Goal: Task Accomplishment & Management: Complete application form

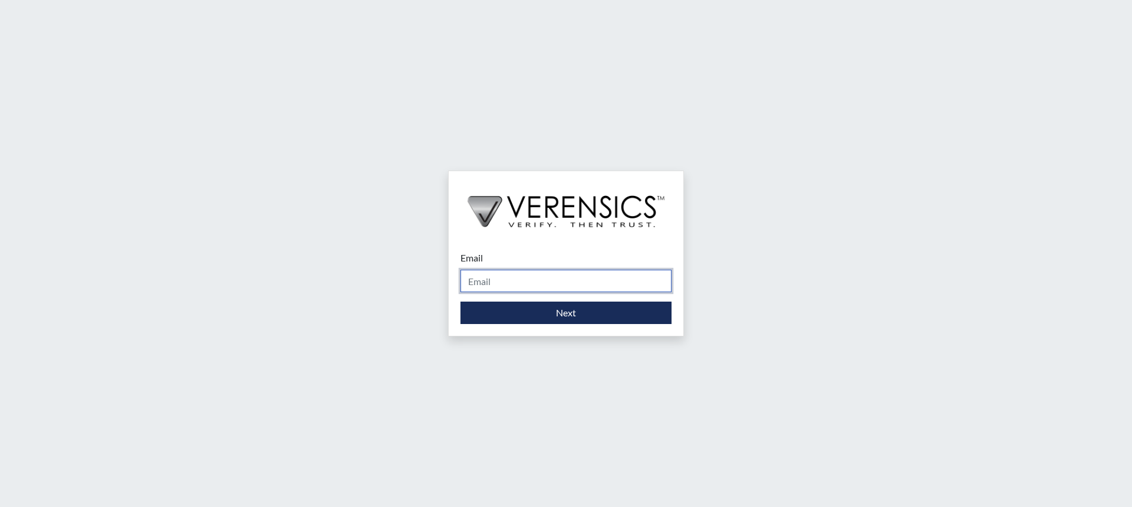
click at [576, 287] on input "Email" at bounding box center [566, 280] width 211 height 22
type input "[PERSON_NAME][EMAIL_ADDRESS][DOMAIN_NAME]"
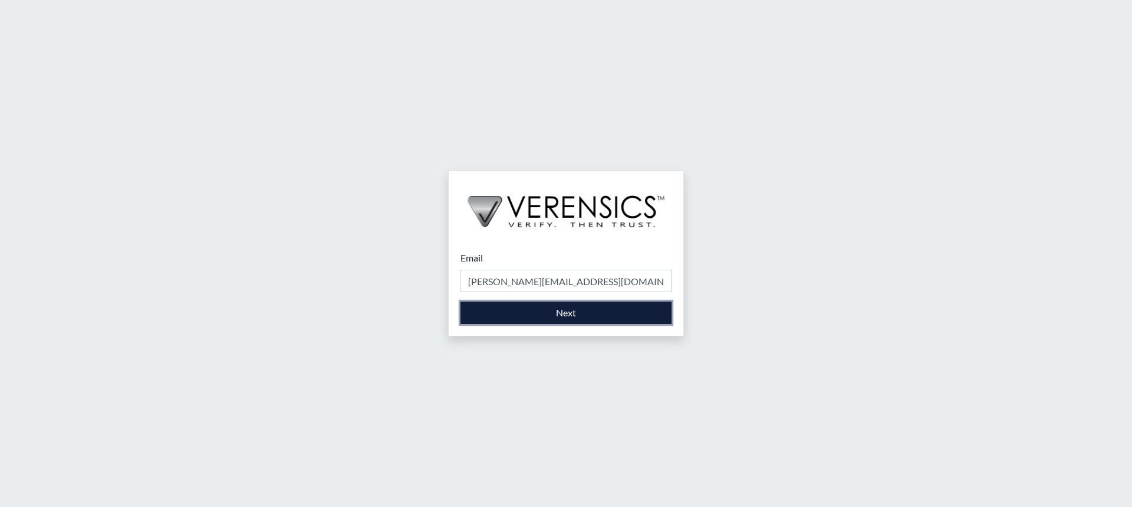
click at [578, 312] on button "Next" at bounding box center [566, 312] width 211 height 22
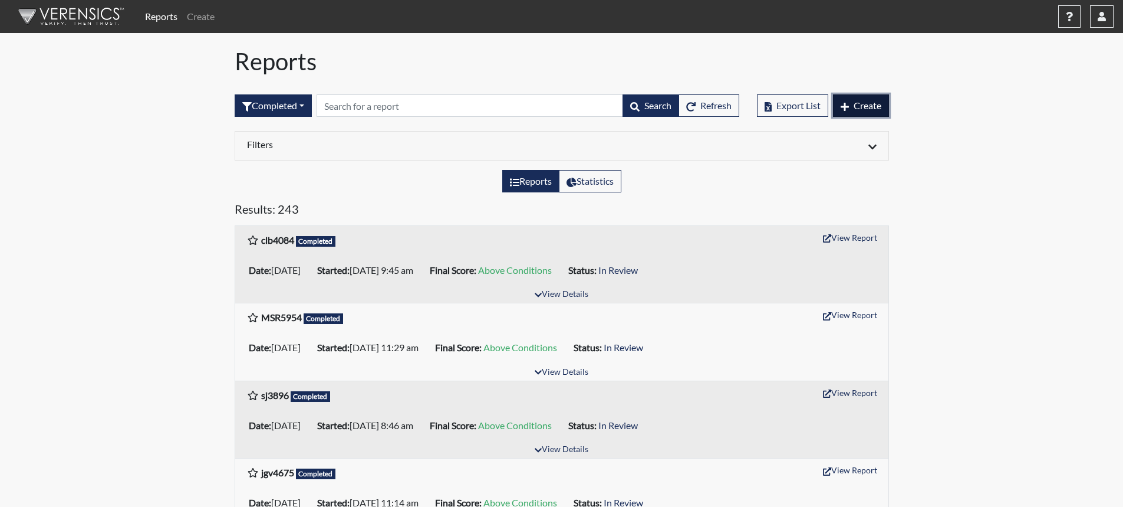
click at [877, 107] on span "Create" at bounding box center [868, 105] width 28 height 11
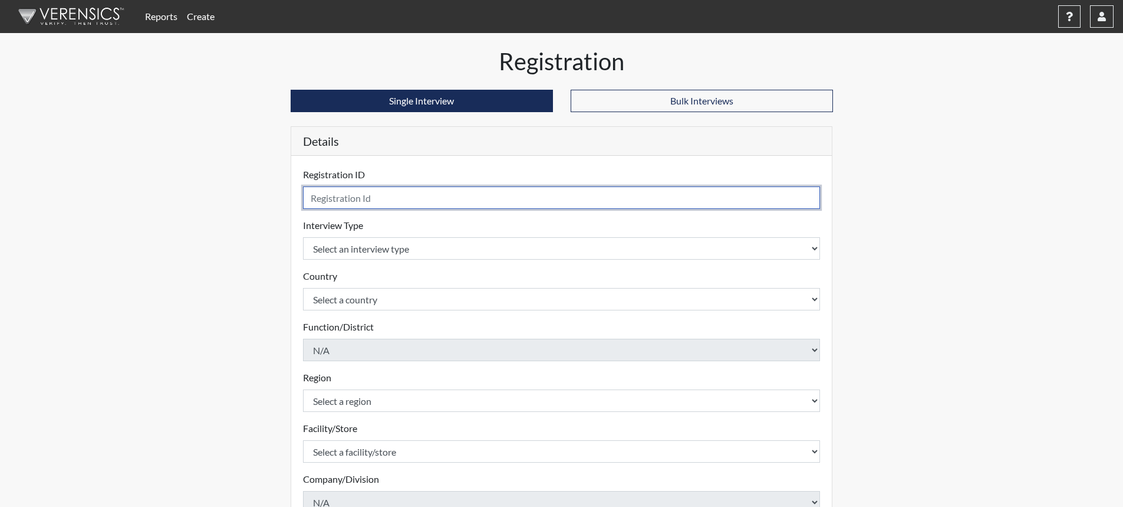
click at [412, 201] on input "text" at bounding box center [562, 197] width 518 height 22
type input "jaw3233"
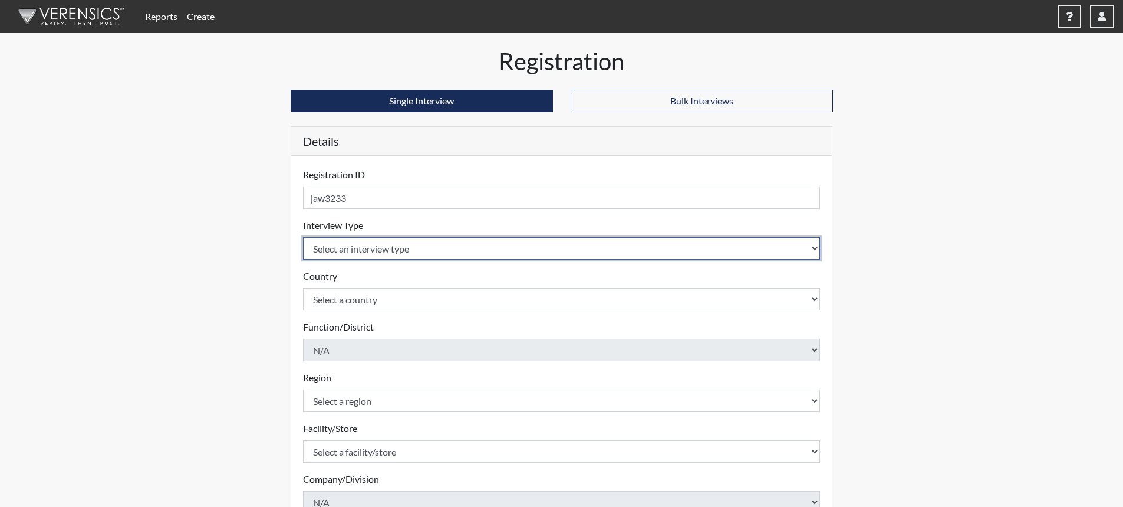
click at [472, 244] on select "Select an interview type Corrections Pre-Employment" at bounding box center [562, 248] width 518 height 22
select select "ff733e93-e1bf-11ea-9c9f-0eff0cf7eb8f"
click at [303, 237] on select "Select an interview type Corrections Pre-Employment" at bounding box center [562, 248] width 518 height 22
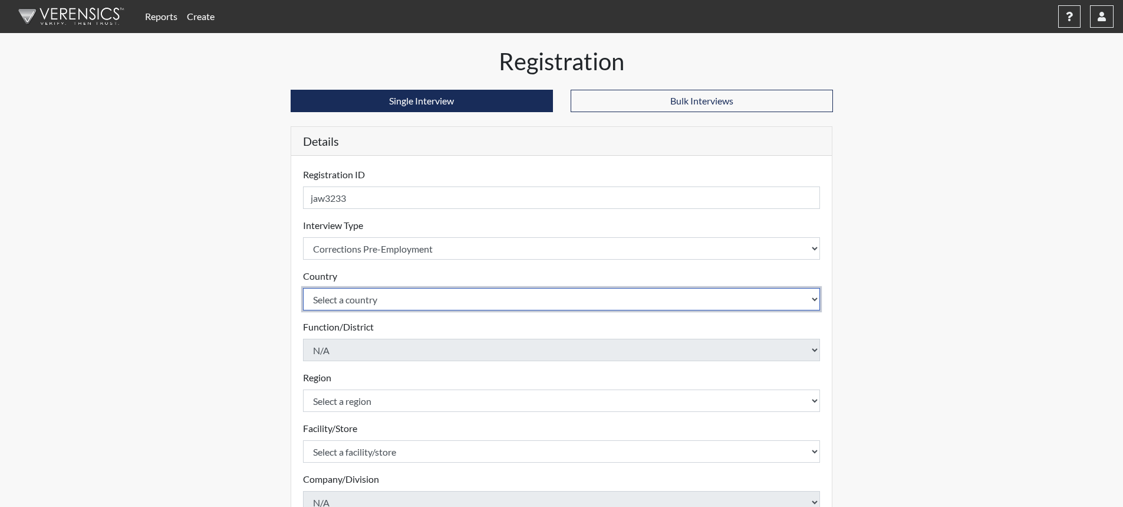
click at [471, 297] on select "Select a country [GEOGRAPHIC_DATA] [GEOGRAPHIC_DATA]" at bounding box center [562, 299] width 518 height 22
select select "united-states-of-[GEOGRAPHIC_DATA]"
click at [303, 288] on select "Select a country [GEOGRAPHIC_DATA] [GEOGRAPHIC_DATA]" at bounding box center [562, 299] width 518 height 22
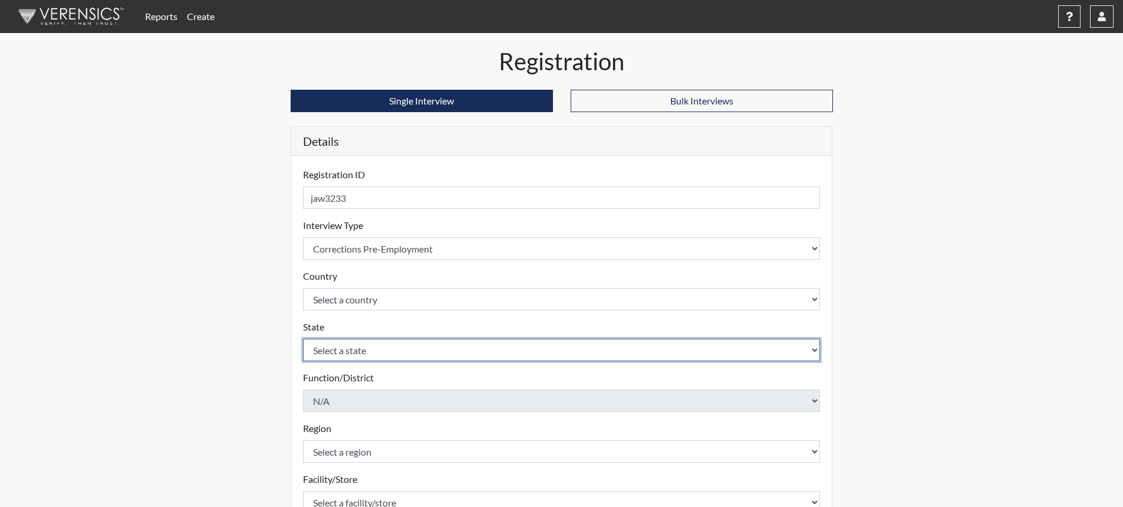
click at [466, 347] on select "Select a state [US_STATE] [US_STATE] [US_STATE] [US_STATE] [US_STATE] [US_STATE…" at bounding box center [562, 349] width 518 height 22
select select "GA"
click at [303, 338] on select "Select a state [US_STATE] [US_STATE] [US_STATE] [US_STATE] [US_STATE] [US_STATE…" at bounding box center [562, 349] width 518 height 22
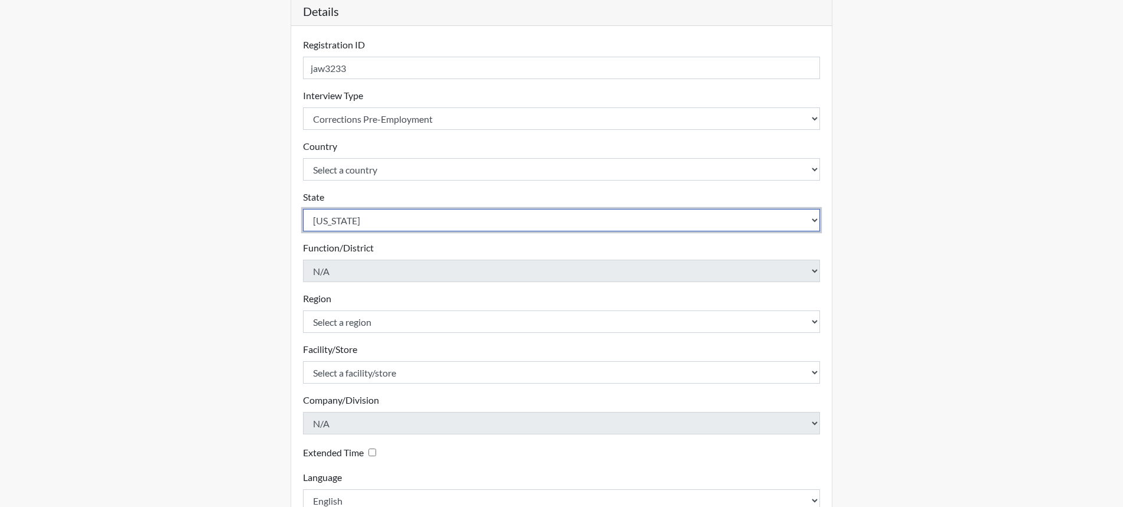
scroll to position [177, 0]
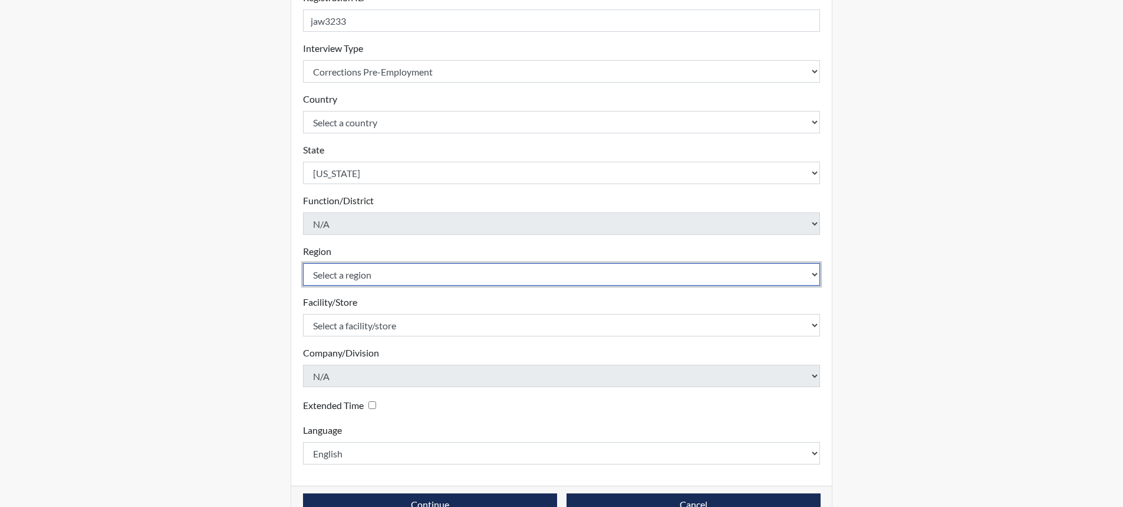
click at [410, 274] on select "Select a region [GEOGRAPHIC_DATA]" at bounding box center [562, 274] width 518 height 22
select select "743fb50d-a618-40f0-9631-f2ad6878b8a9"
click at [303, 263] on select "Select a region [GEOGRAPHIC_DATA]" at bounding box center [562, 274] width 518 height 22
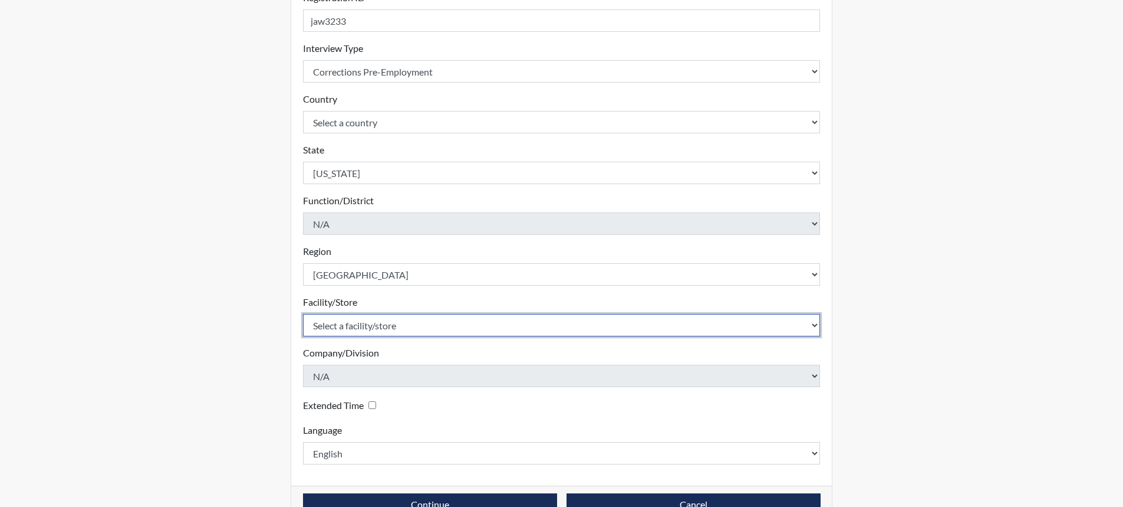
click at [419, 327] on select "Select a facility/store [PERSON_NAME]" at bounding box center [562, 325] width 518 height 22
select select "8e910059-186f-4f58-84aa-e2c3cd0b85af"
click at [303, 314] on select "Select a facility/store [PERSON_NAME]" at bounding box center [562, 325] width 518 height 22
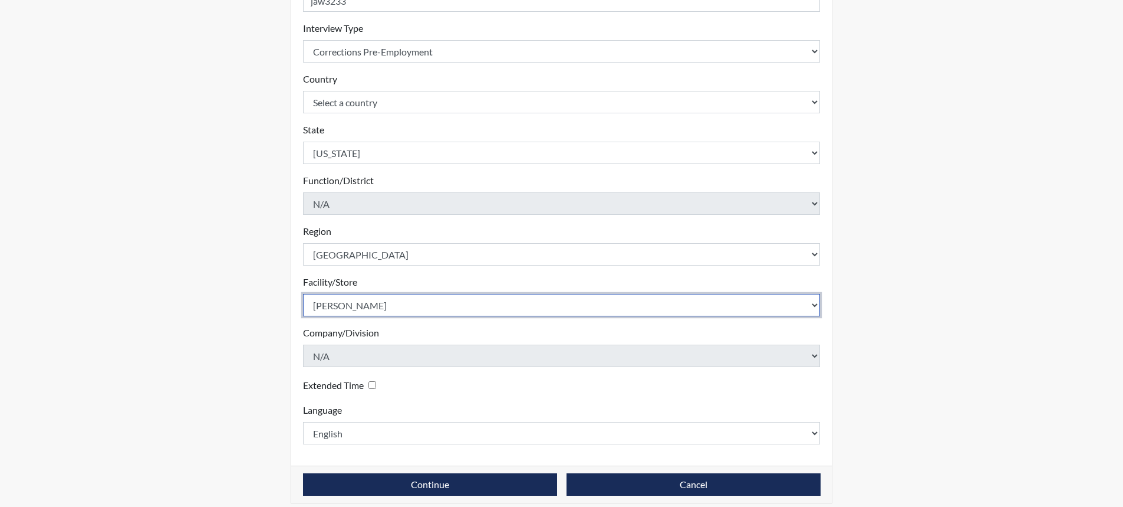
scroll to position [208, 0]
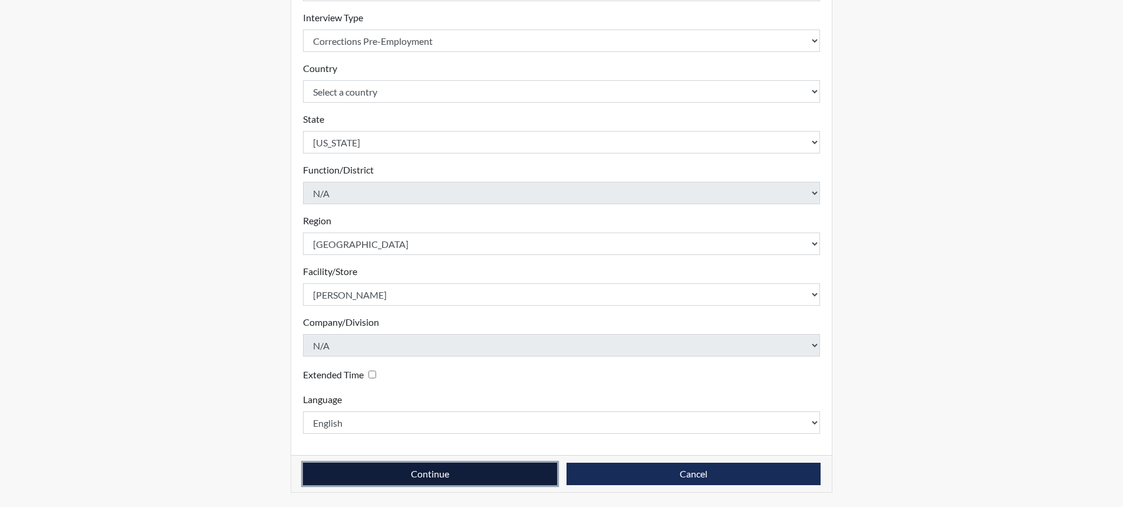
click at [445, 469] on button "Continue" at bounding box center [430, 473] width 254 height 22
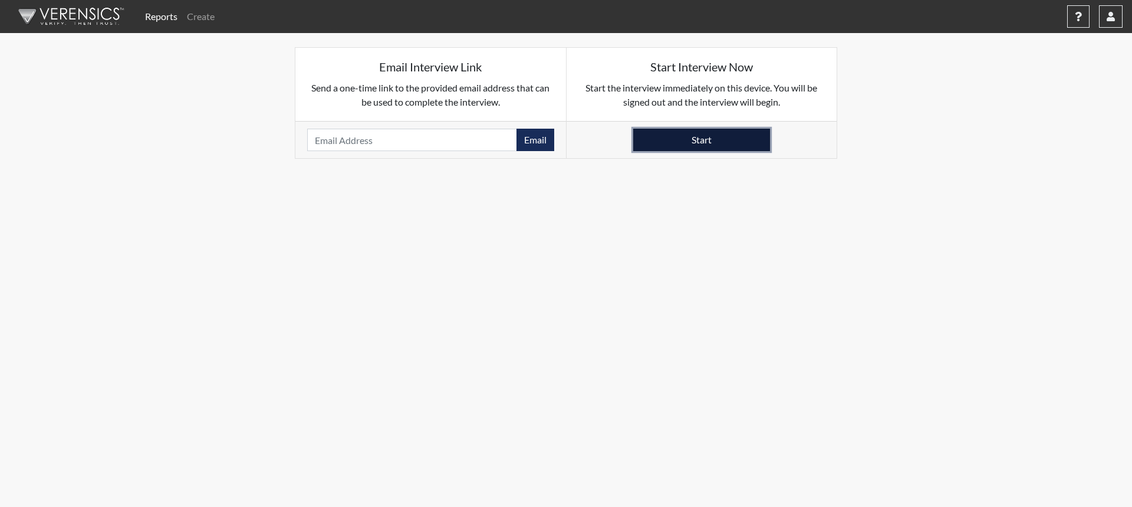
click at [686, 145] on button "Start" at bounding box center [701, 140] width 137 height 22
